Goal: Task Accomplishment & Management: Manage account settings

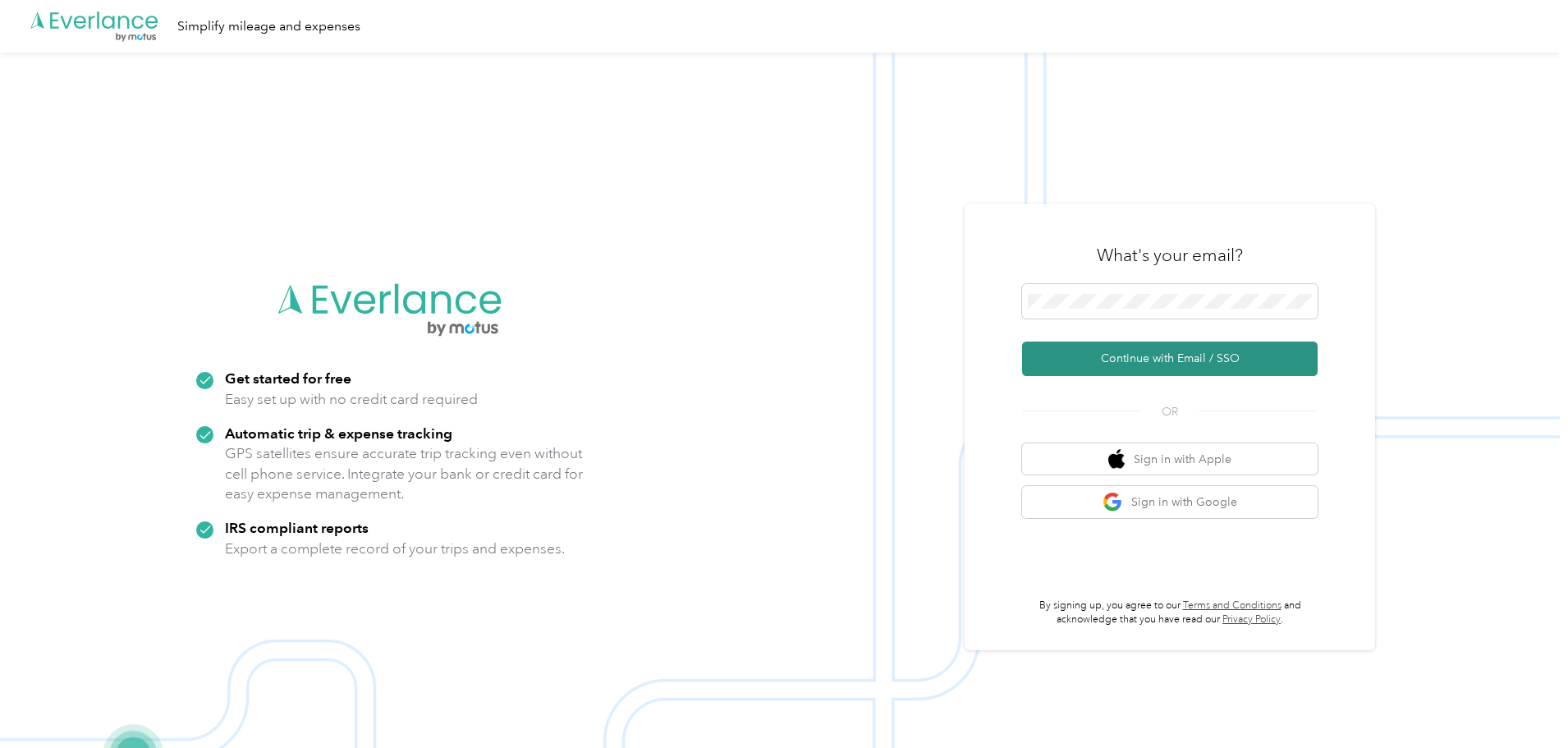
click at [1158, 348] on button "Continue with Email / SSO" at bounding box center [1169, 358] width 295 height 34
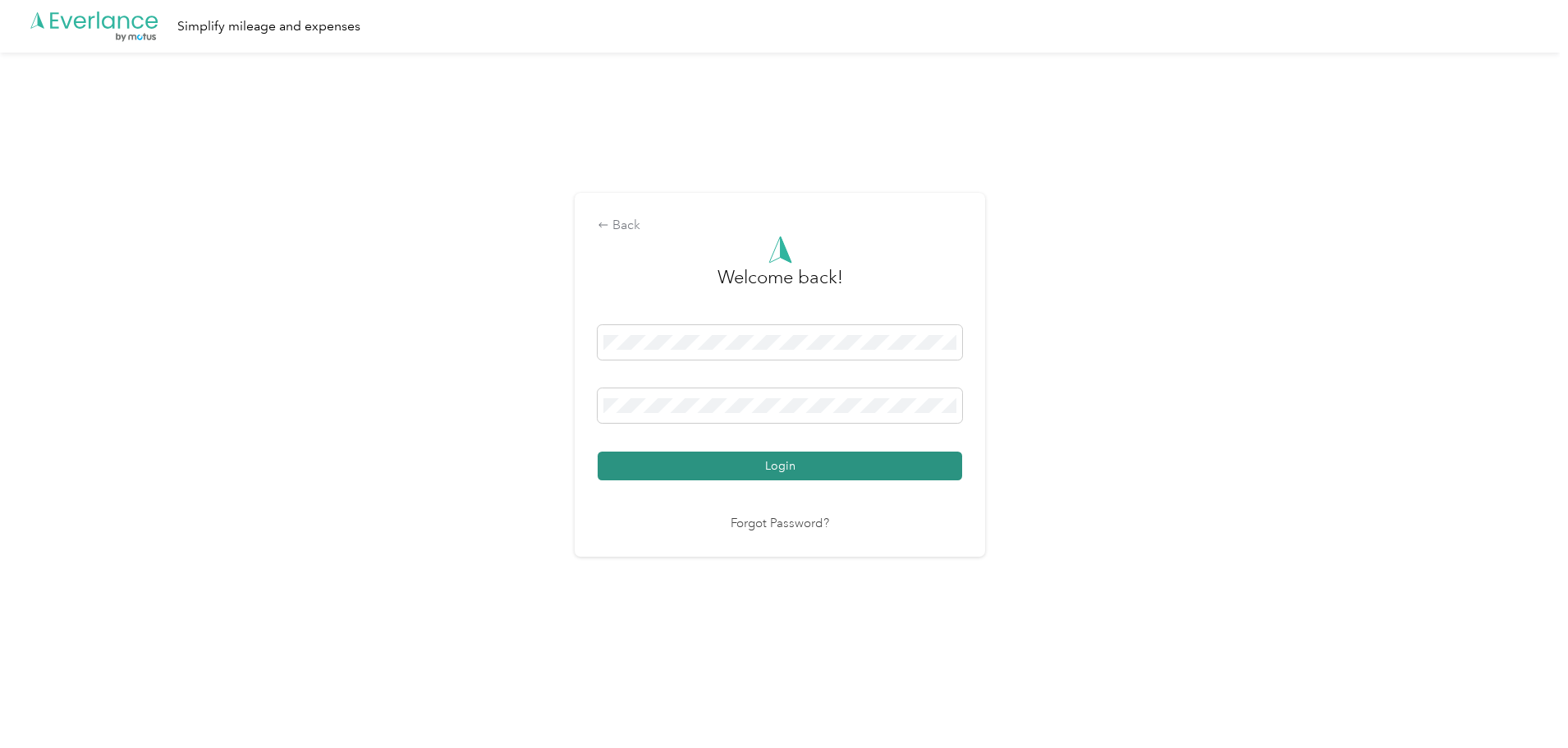
click at [747, 462] on button "Login" at bounding box center [780, 466] width 364 height 29
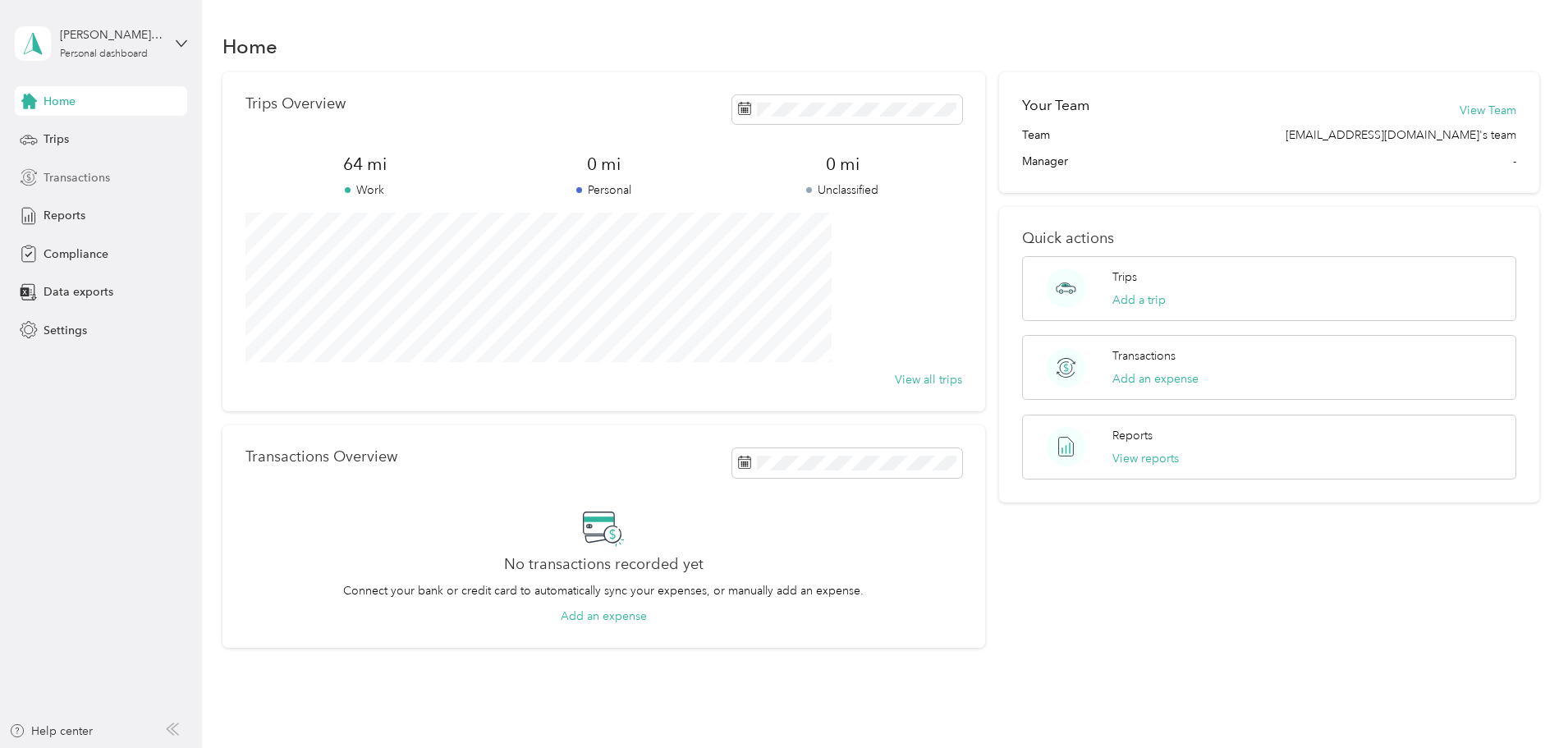
click at [64, 175] on span "Transactions" at bounding box center [76, 178] width 66 height 18
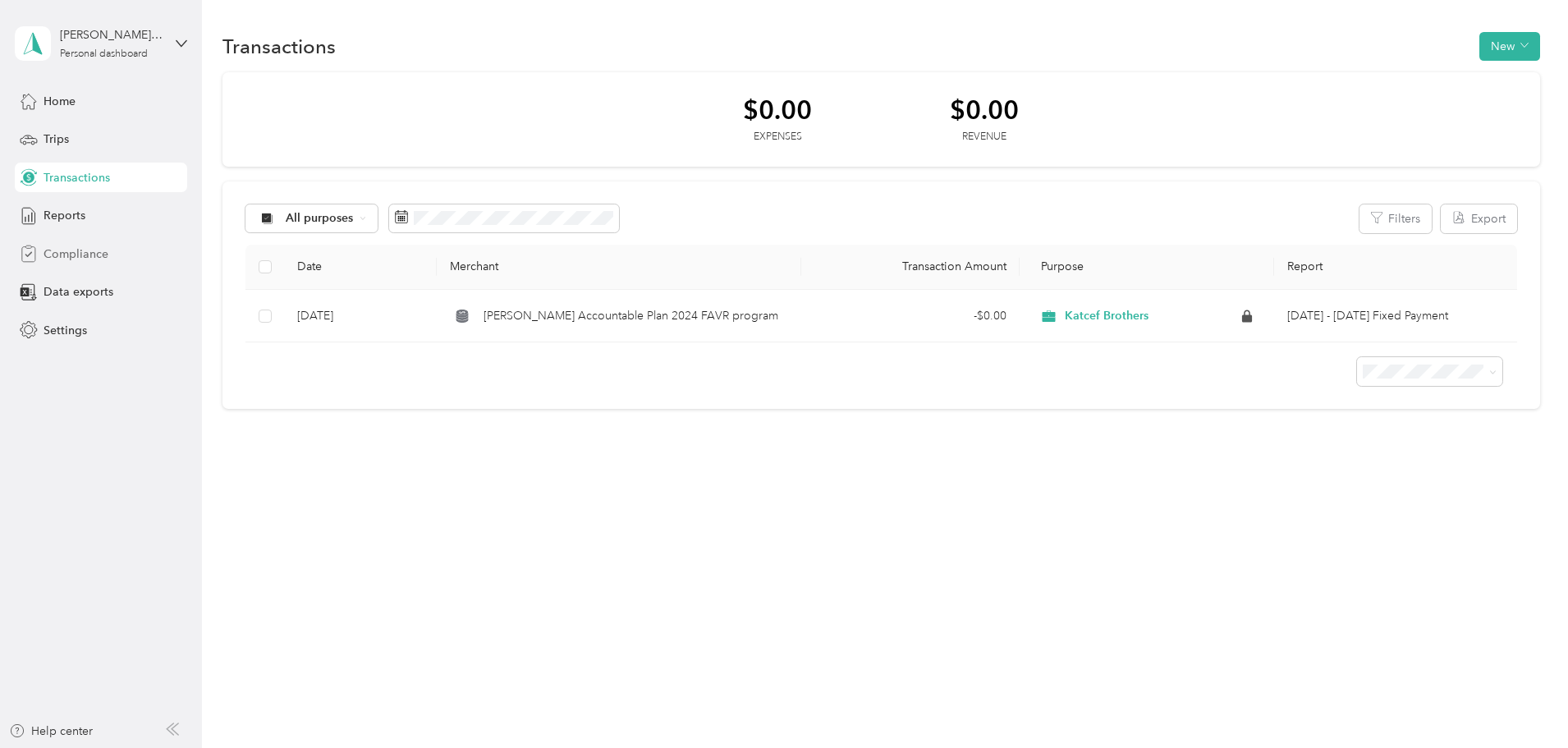
click at [66, 252] on span "Compliance" at bounding box center [75, 255] width 65 height 18
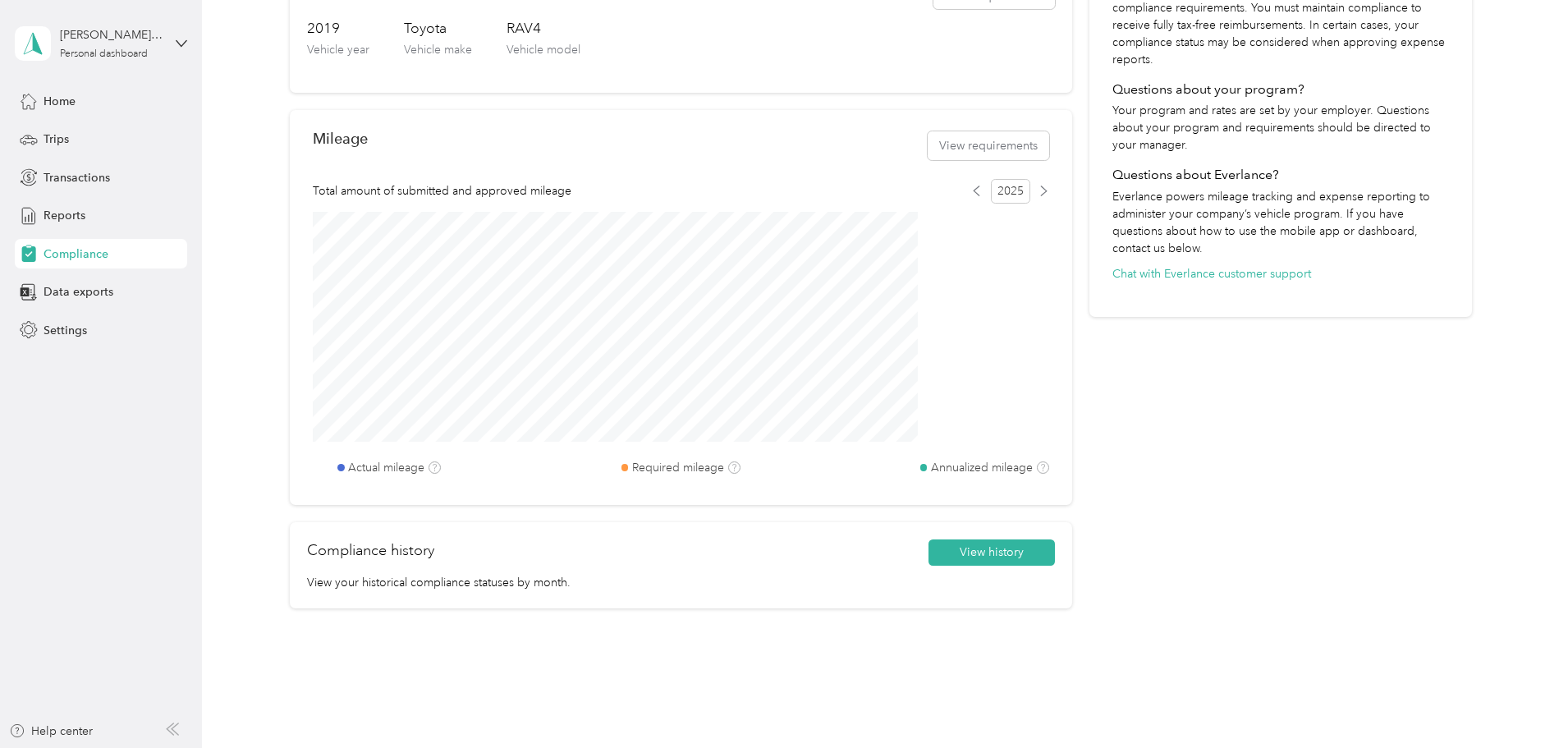
scroll to position [481, 0]
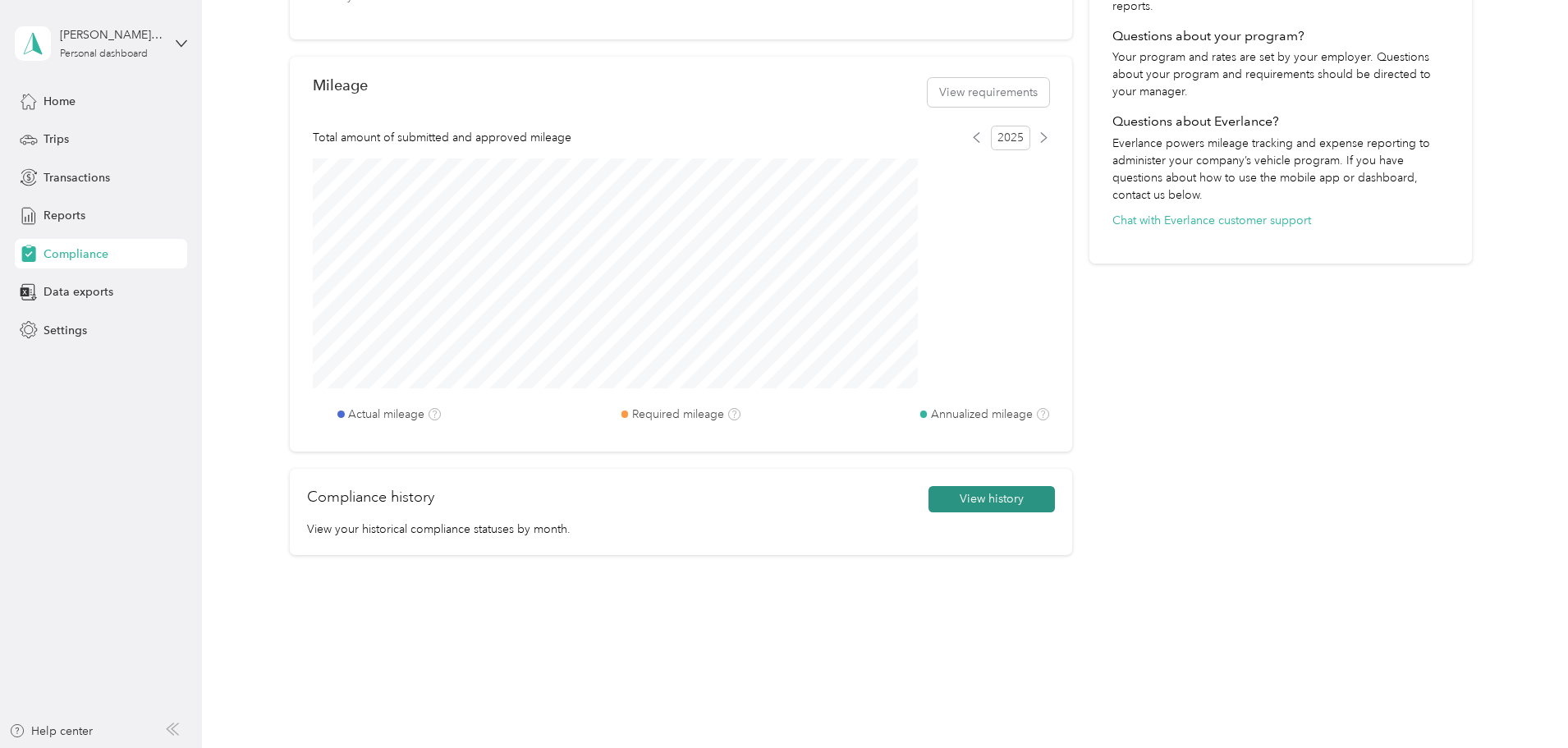
click at [974, 500] on button "View history" at bounding box center [991, 500] width 126 height 27
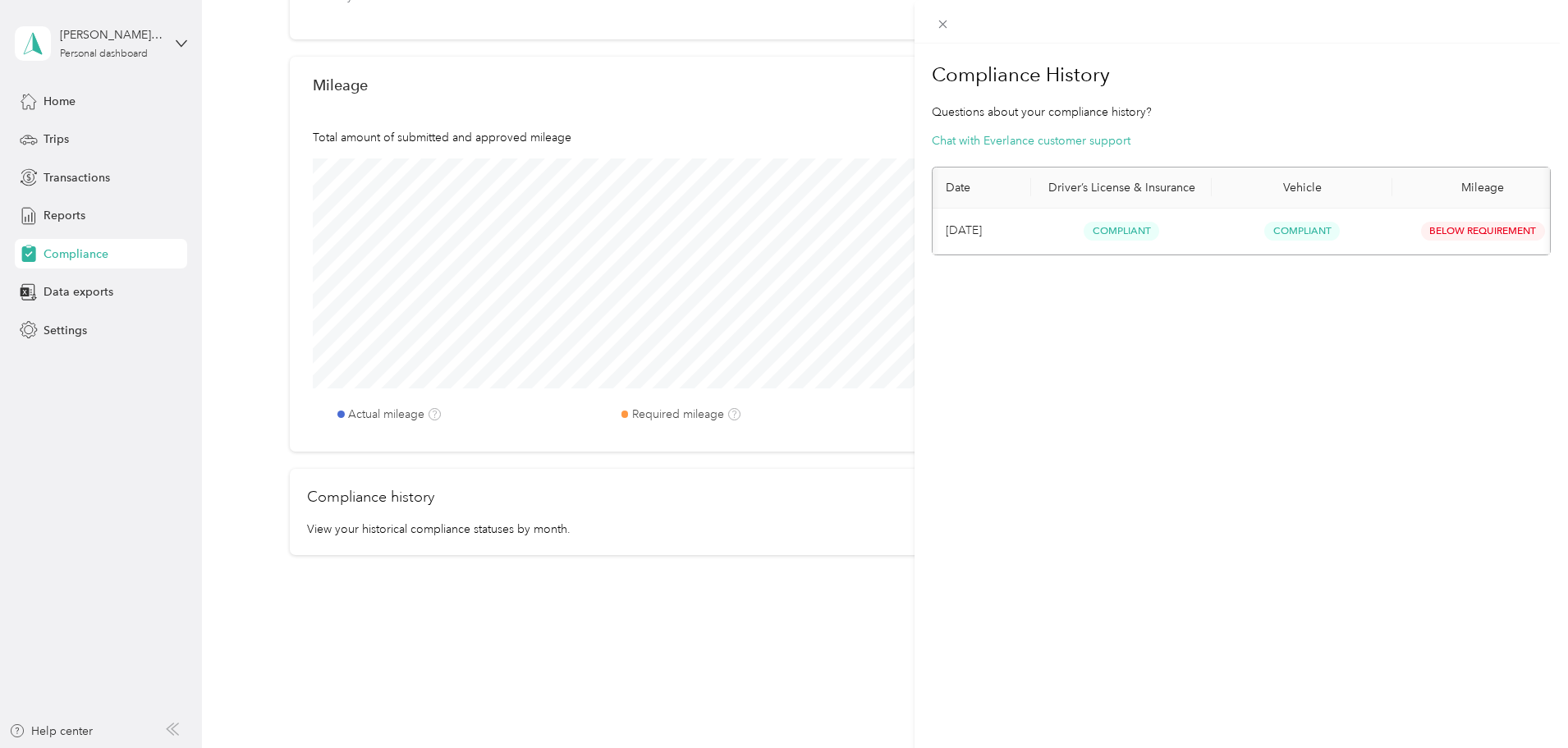
scroll to position [0, 35]
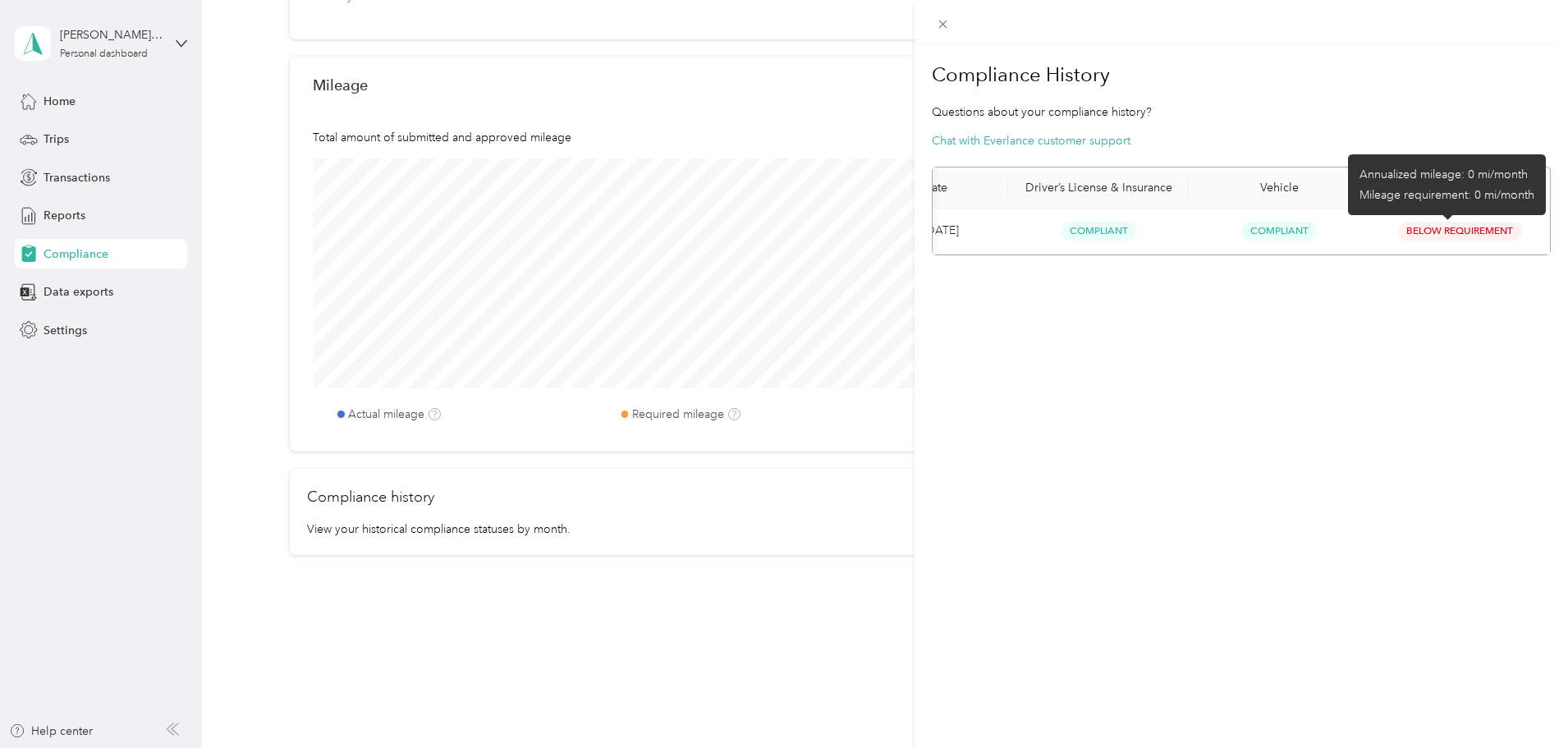
click at [1411, 225] on span "Below Requirement" at bounding box center [1460, 231] width 124 height 19
click at [1287, 320] on div "Compliance History Questions about your compliance history? Chat with Everlance…" at bounding box center [1241, 417] width 653 height 748
click at [110, 338] on div "Compliance History Questions about your compliance history? Chat with Everlance…" at bounding box center [784, 374] width 1568 height 748
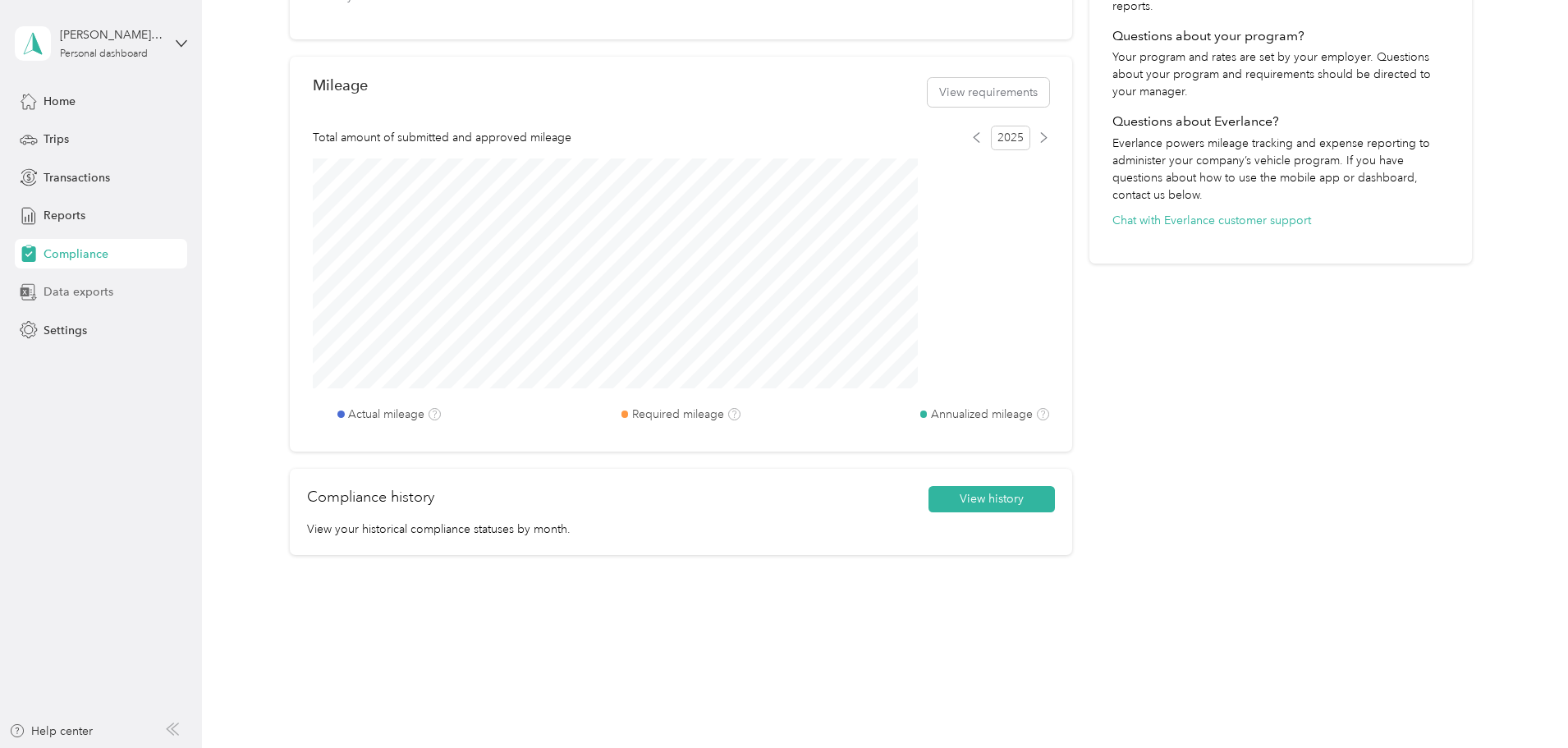
click at [87, 294] on span "Data exports" at bounding box center [78, 292] width 70 height 18
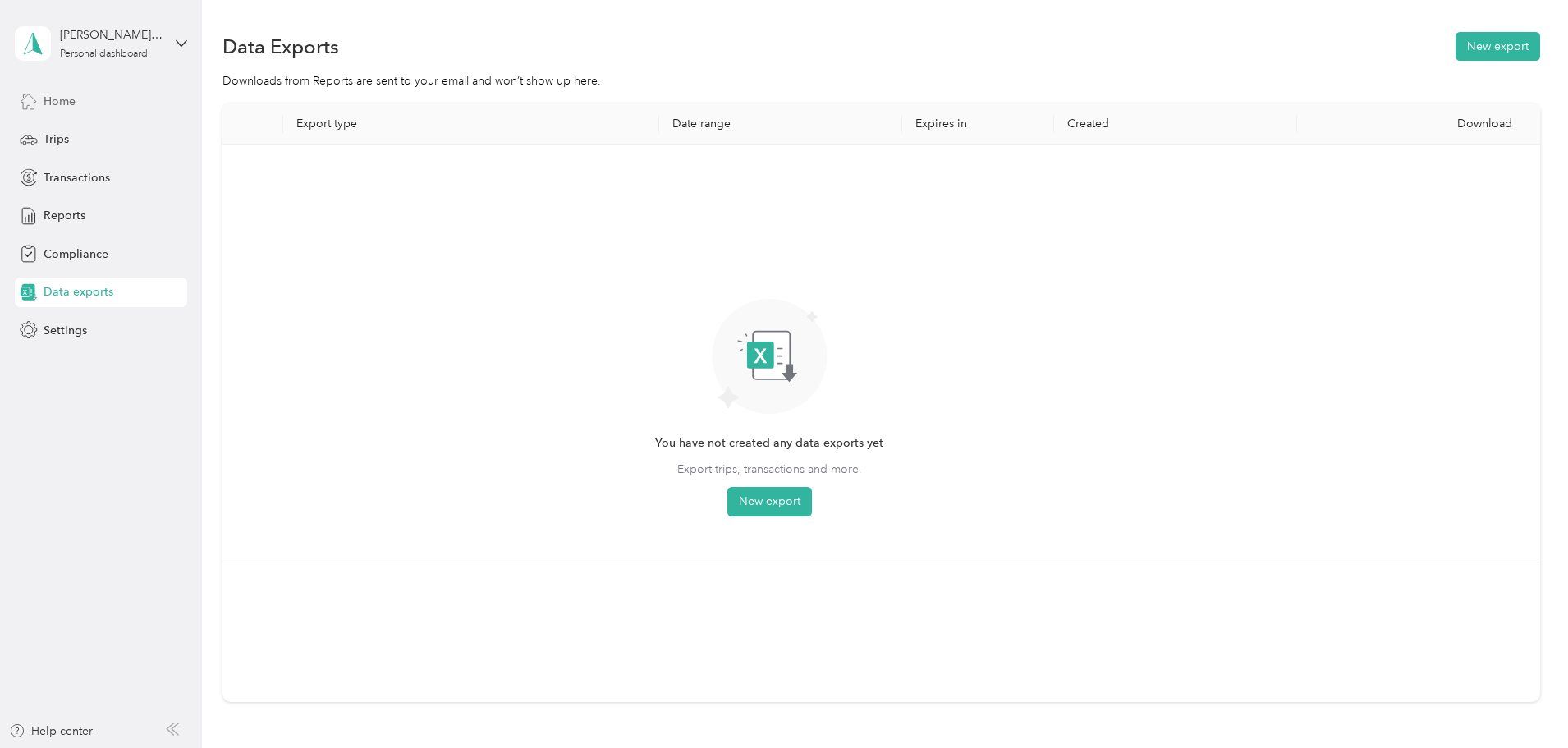
click at [65, 110] on span "Home" at bounding box center [59, 102] width 32 height 18
